Goal: Find specific page/section: Find specific page/section

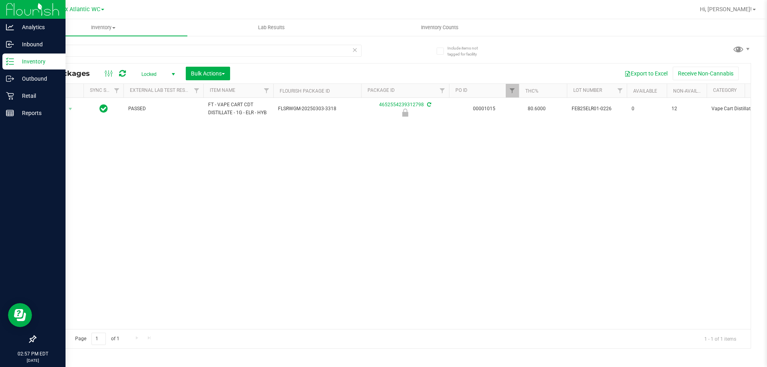
click at [18, 64] on p "Inventory" at bounding box center [38, 62] width 48 height 10
click at [18, 59] on p "Inventory" at bounding box center [38, 62] width 48 height 10
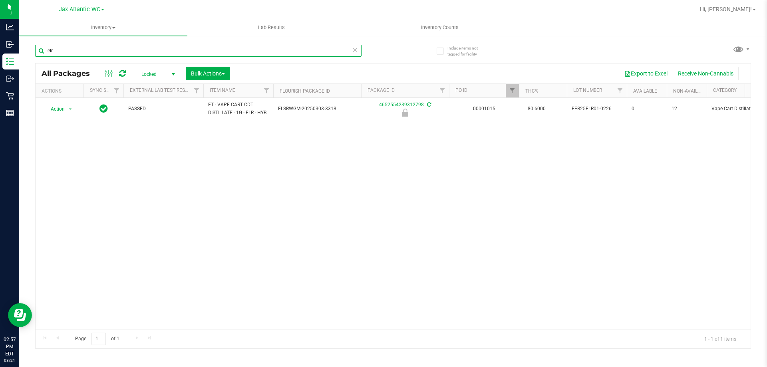
click at [82, 54] on input "elr" at bounding box center [198, 51] width 326 height 12
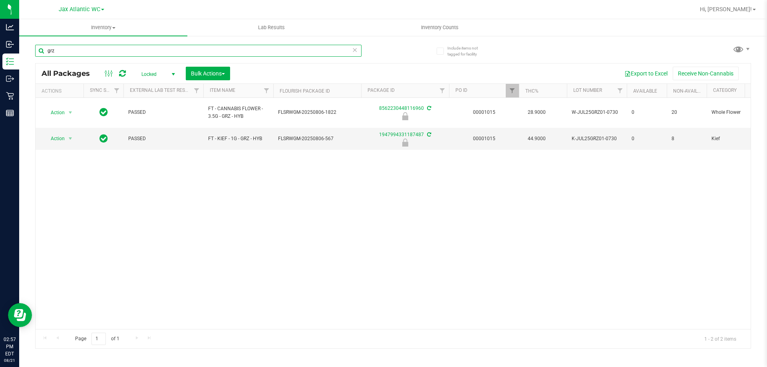
type input "grz"
click at [153, 72] on span "Locked" at bounding box center [157, 74] width 44 height 11
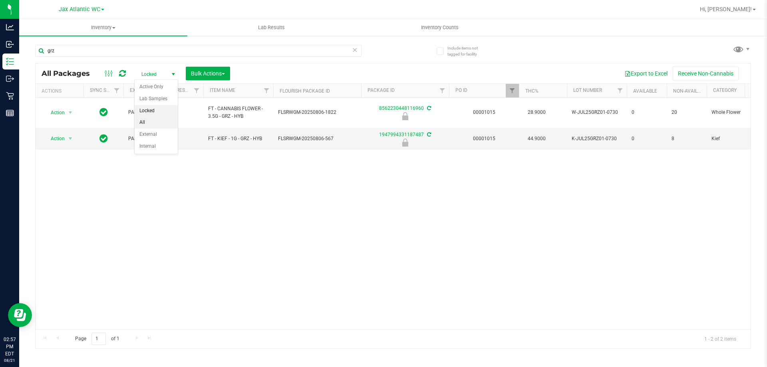
click at [145, 122] on li "All" at bounding box center [156, 123] width 43 height 12
